Goal: Task Accomplishment & Management: Use online tool/utility

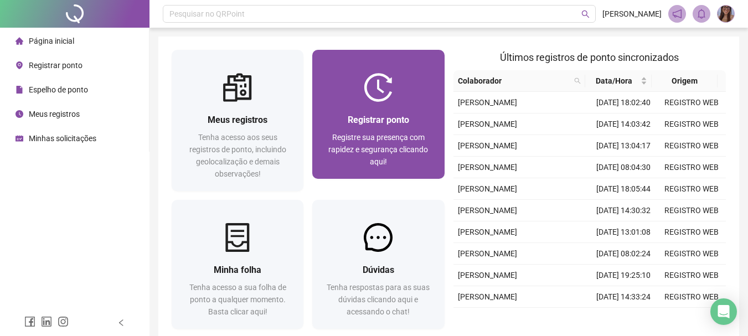
click at [404, 108] on div "Registrar ponto Registre sua presença com rapidez e segurança clicando aqui!" at bounding box center [378, 140] width 132 height 77
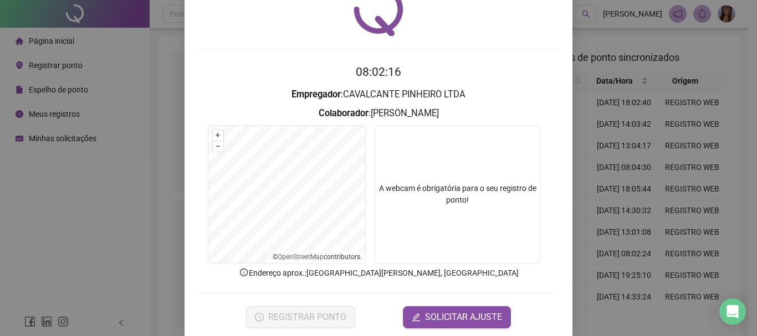
scroll to position [72, 0]
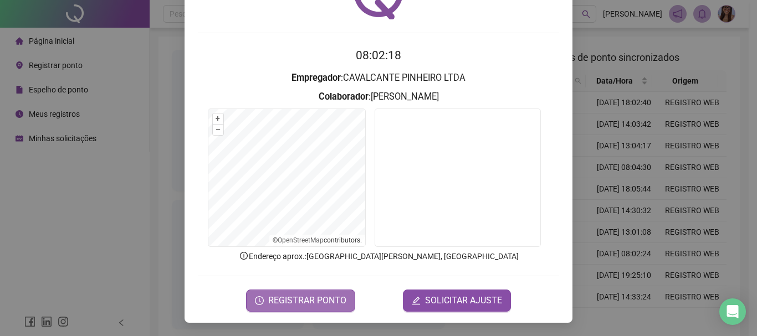
click at [320, 296] on span "REGISTRAR PONTO" at bounding box center [307, 300] width 78 height 13
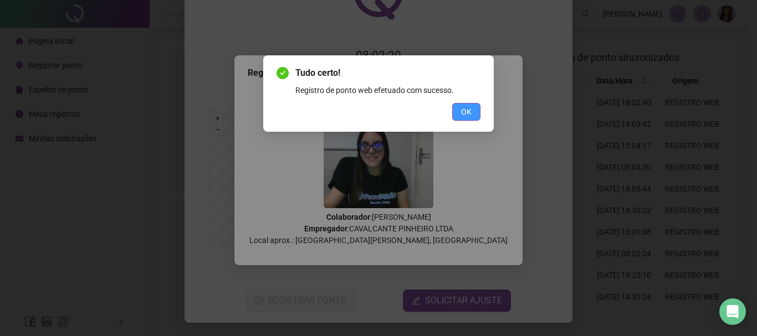
click at [472, 107] on button "OK" at bounding box center [466, 112] width 28 height 18
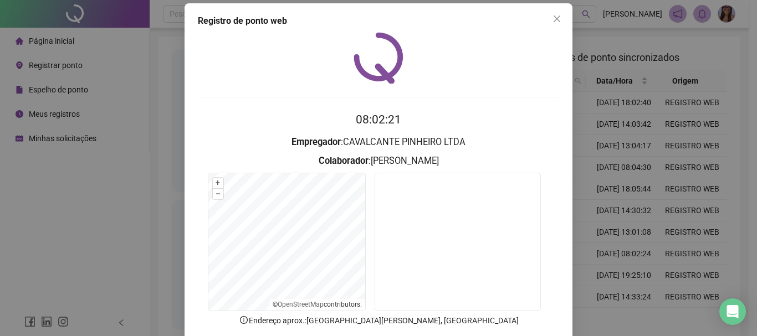
scroll to position [0, 0]
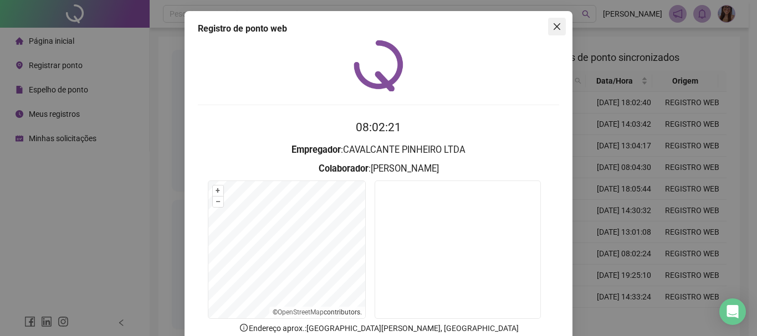
click at [552, 32] on button "Close" at bounding box center [557, 27] width 18 height 18
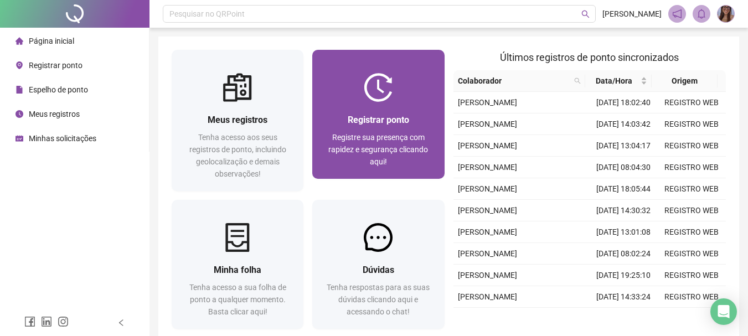
click at [381, 70] on div "Registrar ponto Registre sua presença com rapidez e segurança clicando aqui!" at bounding box center [378, 114] width 132 height 129
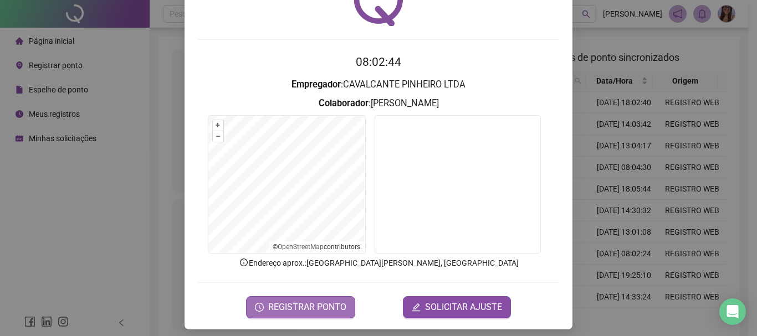
scroll to position [72, 0]
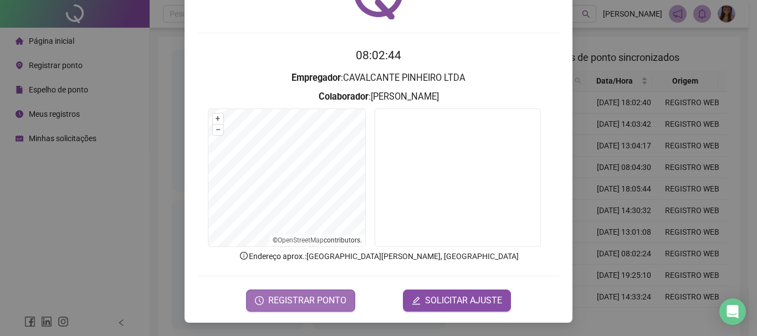
click at [331, 295] on span "REGISTRAR PONTO" at bounding box center [307, 300] width 78 height 13
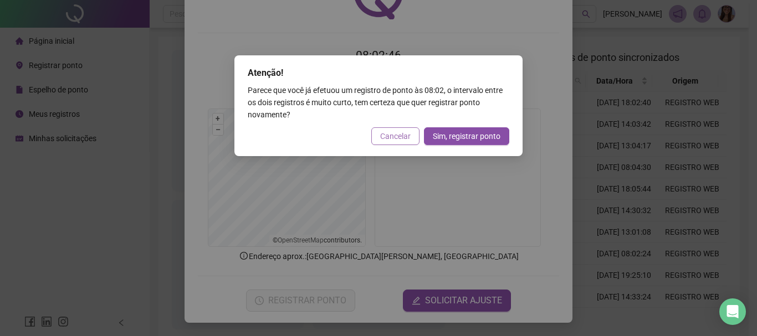
click at [402, 144] on button "Cancelar" at bounding box center [395, 136] width 48 height 18
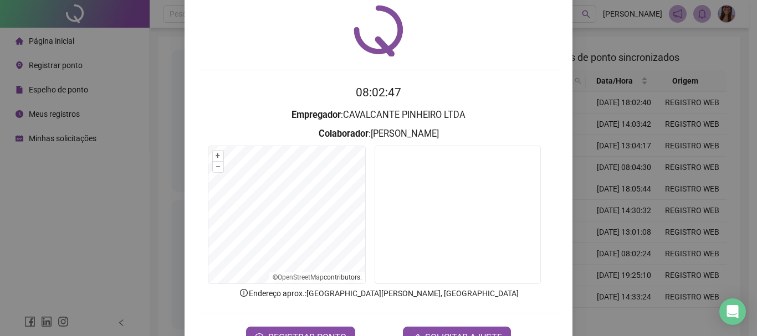
scroll to position [0, 0]
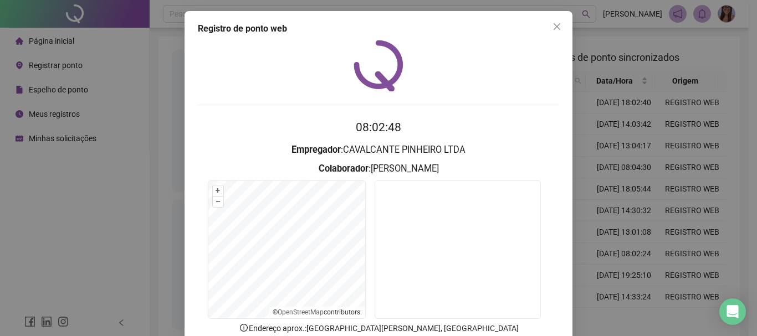
click at [549, 37] on div "Registro de ponto web 08:02:48 Empregador : CAVALCANTE PINHEIRO LTDA Colaborado…" at bounding box center [378, 203] width 388 height 384
click at [553, 24] on icon "close" at bounding box center [556, 26] width 9 height 9
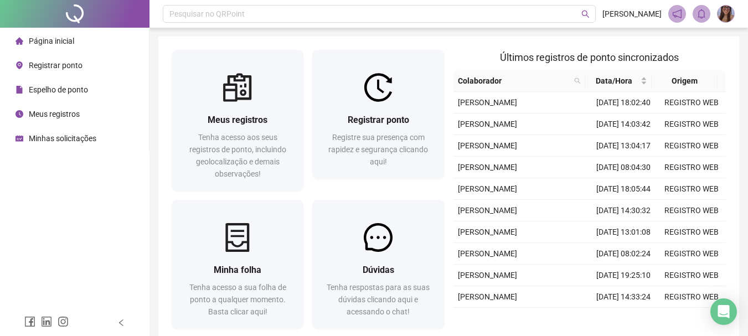
click at [725, 15] on img at bounding box center [726, 14] width 17 height 17
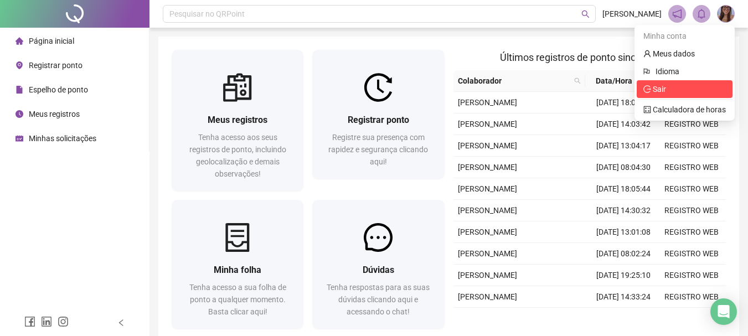
click at [692, 88] on span "Sair" at bounding box center [685, 89] width 83 height 12
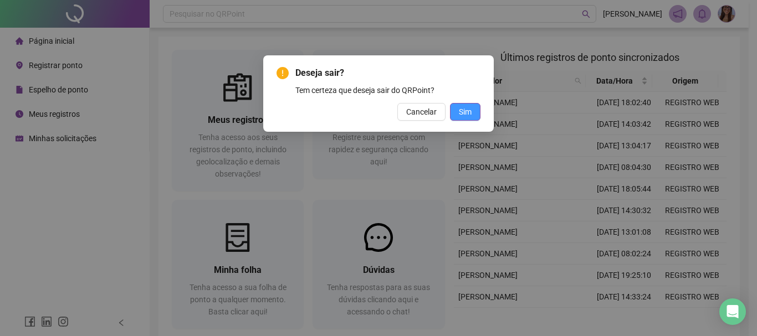
click at [473, 112] on button "Sim" at bounding box center [465, 112] width 30 height 18
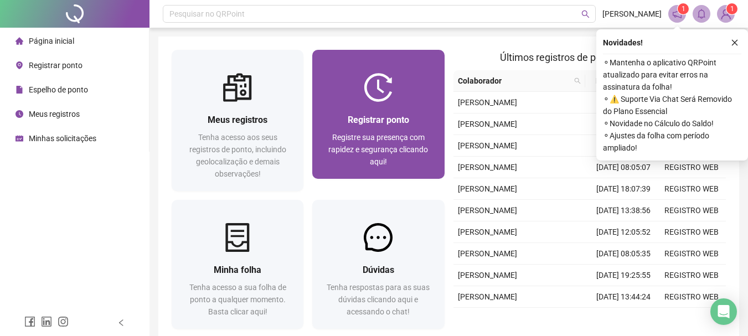
click at [421, 118] on div "Registrar ponto" at bounding box center [378, 120] width 105 height 14
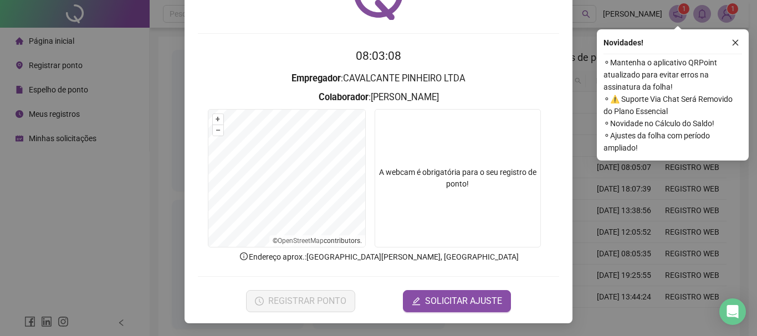
scroll to position [72, 0]
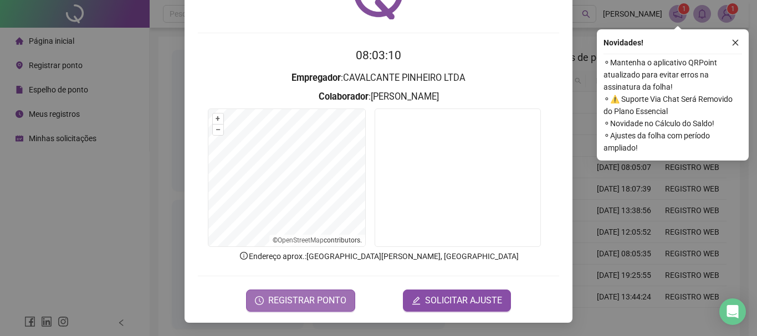
click at [328, 290] on button "REGISTRAR PONTO" at bounding box center [300, 301] width 109 height 22
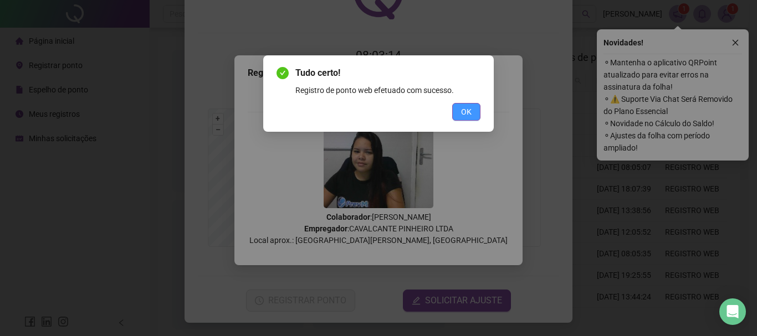
click at [474, 107] on button "OK" at bounding box center [466, 112] width 28 height 18
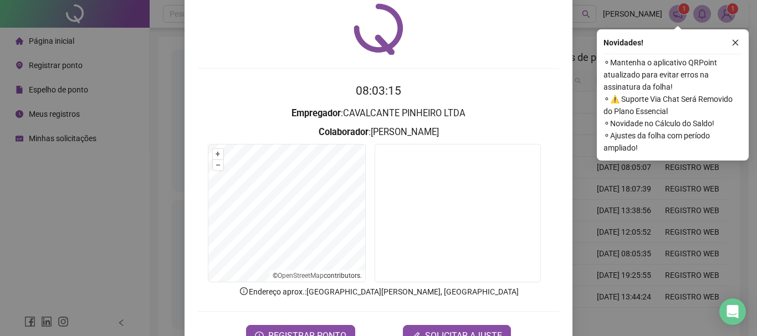
scroll to position [0, 0]
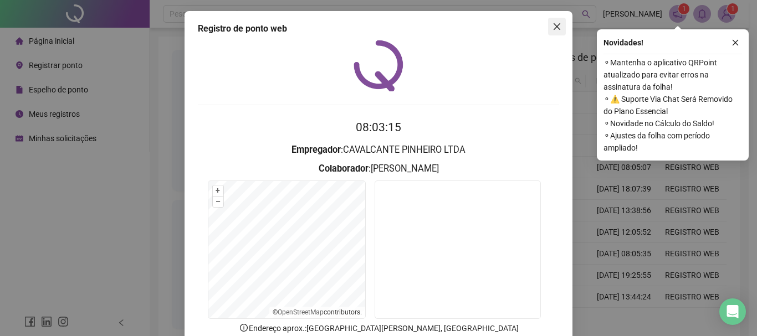
click at [558, 27] on span "Close" at bounding box center [557, 26] width 18 height 9
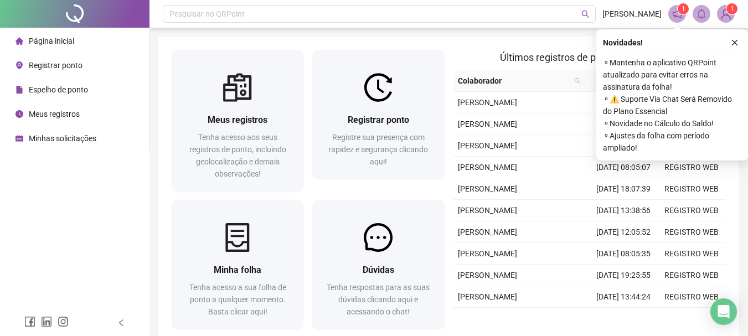
click at [732, 17] on img at bounding box center [726, 14] width 17 height 17
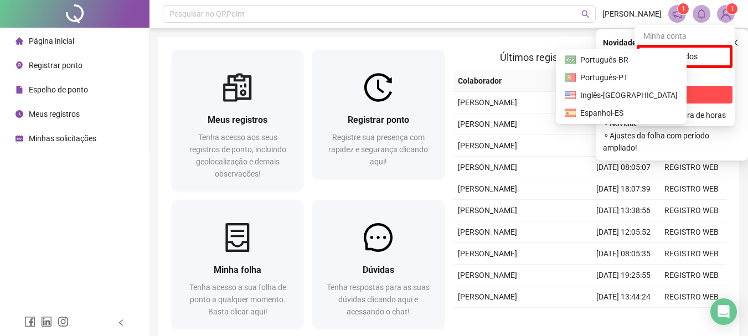
click at [696, 88] on li "Sair" at bounding box center [685, 95] width 96 height 18
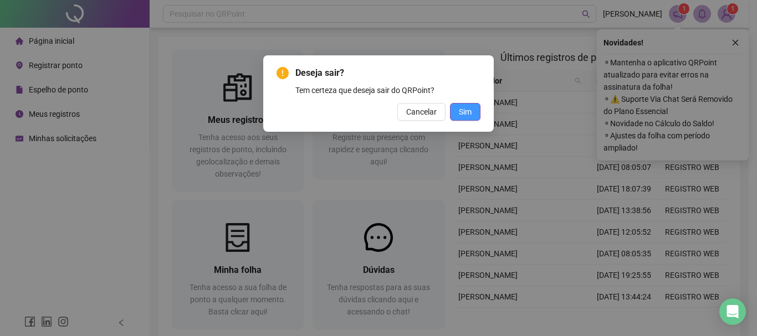
click at [471, 112] on button "Sim" at bounding box center [465, 112] width 30 height 18
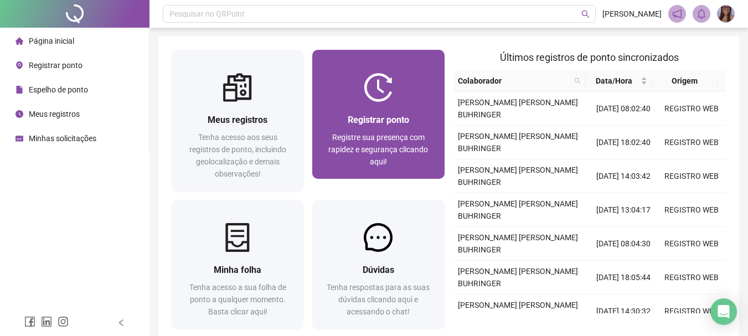
click at [380, 133] on span "Registre sua presença com rapidez e segurança clicando aqui!" at bounding box center [378, 149] width 100 height 33
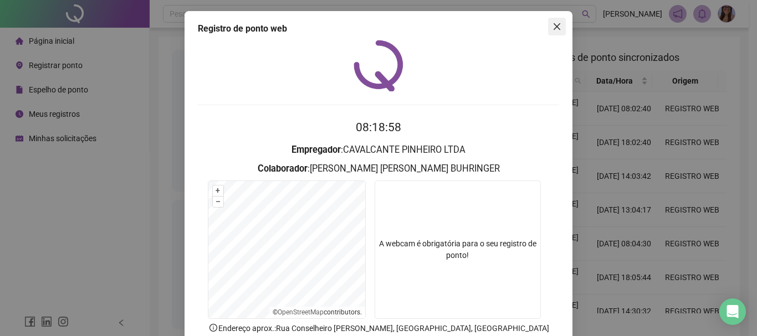
click at [557, 24] on span "Close" at bounding box center [557, 26] width 18 height 9
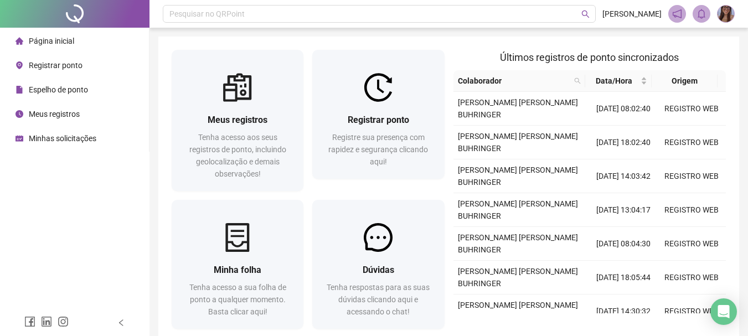
click at [82, 92] on span "Espelho de ponto" at bounding box center [58, 89] width 59 height 9
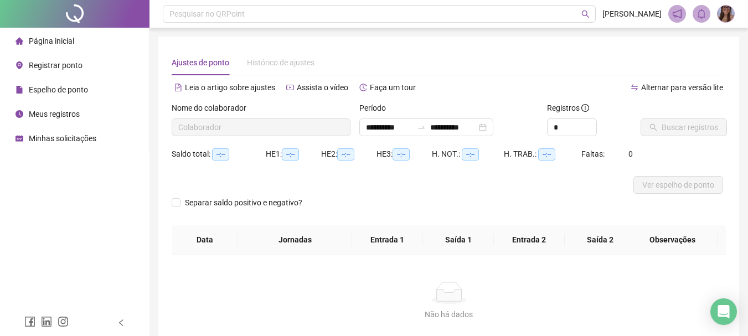
type input "**********"
click at [698, 121] on button "Buscar registros" at bounding box center [684, 128] width 86 height 18
